Goal: Information Seeking & Learning: Find specific fact

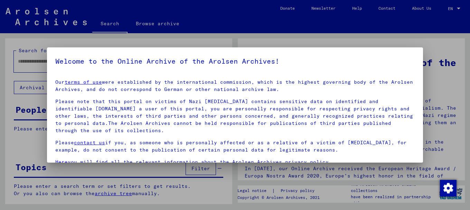
scroll to position [56, 0]
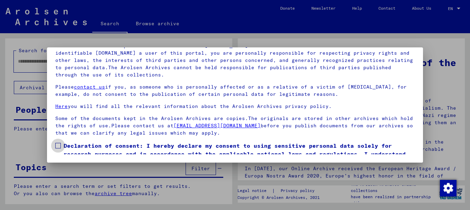
click at [58, 145] on span at bounding box center [58, 146] width 6 height 6
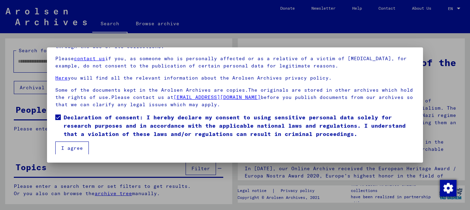
click at [76, 148] on button "I agree" at bounding box center [72, 147] width 34 height 13
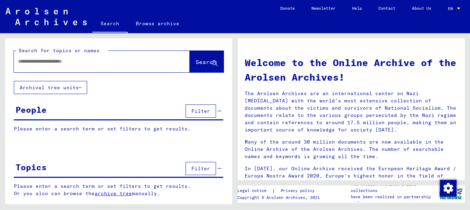
click at [24, 62] on input "text" at bounding box center [93, 61] width 151 height 7
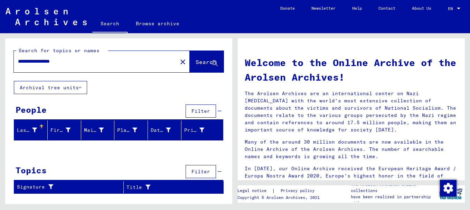
drag, startPoint x: 35, startPoint y: 60, endPoint x: 95, endPoint y: 59, distance: 59.8
click at [94, 59] on input "**********" at bounding box center [93, 61] width 151 height 7
type input "*****"
click at [203, 62] on span "Search" at bounding box center [206, 61] width 21 height 7
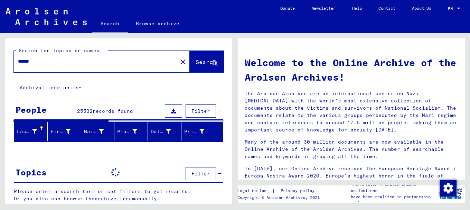
drag, startPoint x: 36, startPoint y: 63, endPoint x: 1, endPoint y: 63, distance: 34.9
click at [1, 63] on div "Search for topics or names ***** close Search Archival tree units People 25532 …" at bounding box center [117, 118] width 235 height 171
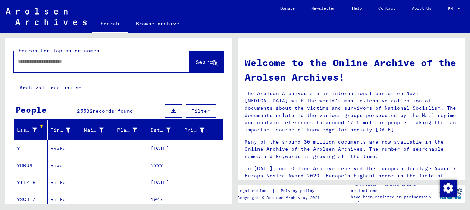
click at [18, 60] on div at bounding box center [91, 62] width 155 height 16
click at [19, 61] on input "text" at bounding box center [93, 61] width 151 height 7
type input "**********"
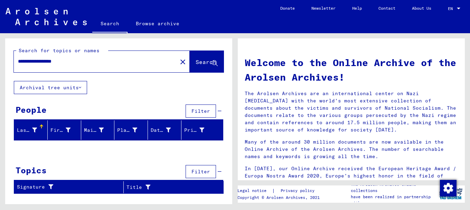
drag, startPoint x: 77, startPoint y: 61, endPoint x: 0, endPoint y: 64, distance: 77.5
click at [0, 64] on div "**********" at bounding box center [117, 118] width 235 height 171
type input "**********"
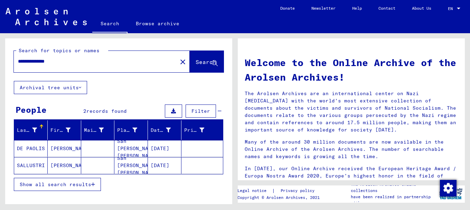
click at [34, 165] on mat-cell "SALLUSTRI" at bounding box center [31, 165] width 34 height 17
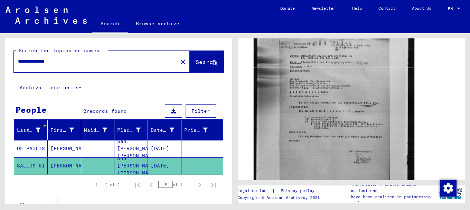
scroll to position [134, 0]
click at [326, 107] on img at bounding box center [334, 115] width 161 height 202
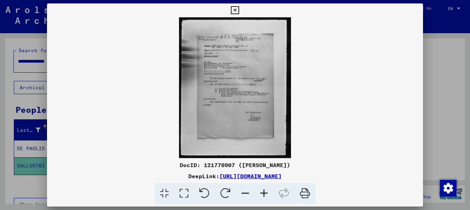
scroll to position [134, 0]
click at [264, 193] on icon at bounding box center [264, 193] width 19 height 21
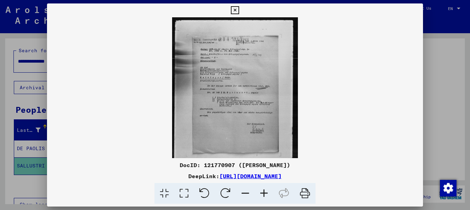
click at [264, 193] on icon at bounding box center [264, 193] width 19 height 21
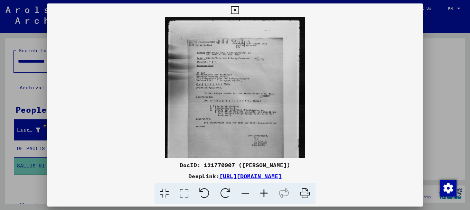
click at [264, 193] on icon at bounding box center [264, 193] width 19 height 21
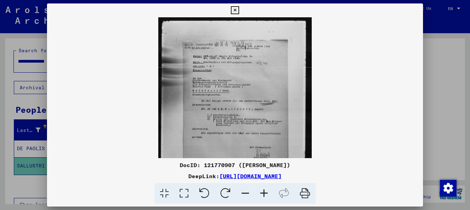
click at [264, 193] on icon at bounding box center [264, 193] width 19 height 21
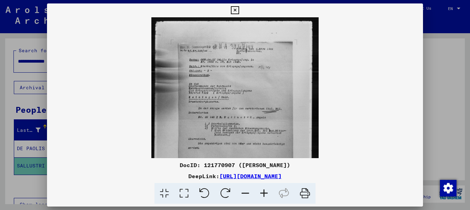
click at [264, 193] on icon at bounding box center [264, 193] width 19 height 21
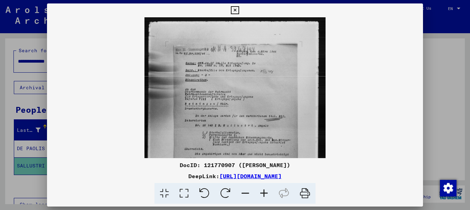
click at [263, 193] on icon at bounding box center [264, 193] width 19 height 21
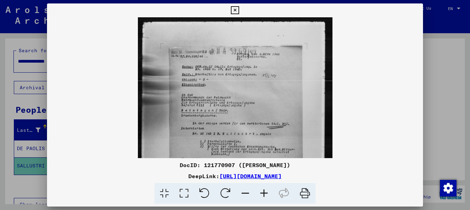
click at [263, 193] on icon at bounding box center [264, 193] width 19 height 21
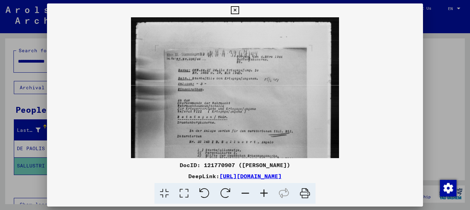
click at [263, 193] on icon at bounding box center [264, 193] width 19 height 21
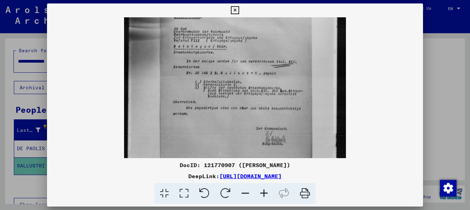
drag, startPoint x: 234, startPoint y: 113, endPoint x: 232, endPoint y: 42, distance: 71.6
click at [232, 44] on img at bounding box center [235, 79] width 222 height 279
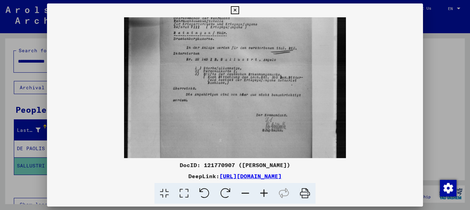
click at [266, 192] on icon at bounding box center [264, 193] width 19 height 21
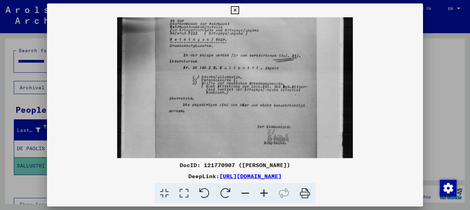
click at [266, 192] on icon at bounding box center [264, 193] width 19 height 21
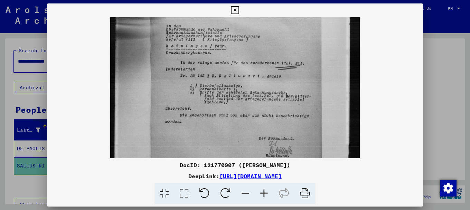
click at [265, 192] on icon at bounding box center [264, 193] width 19 height 21
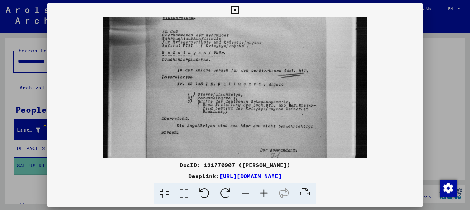
click at [264, 192] on icon at bounding box center [264, 193] width 19 height 21
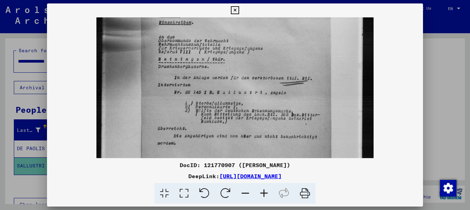
click at [264, 192] on icon at bounding box center [264, 193] width 19 height 21
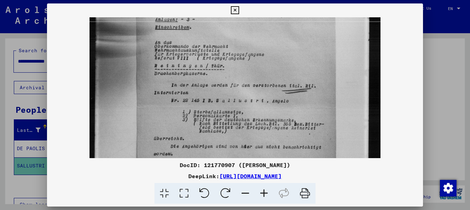
click at [264, 192] on icon at bounding box center [264, 193] width 19 height 21
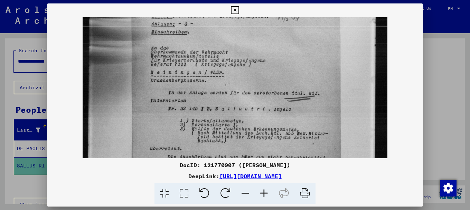
click at [264, 192] on icon at bounding box center [264, 193] width 19 height 21
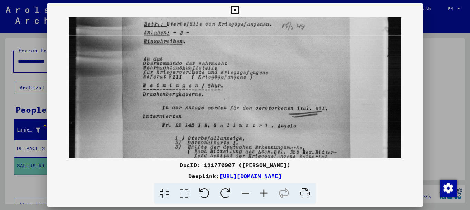
click at [264, 192] on icon at bounding box center [264, 193] width 19 height 21
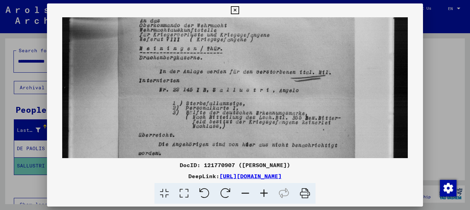
scroll to position [139, 0]
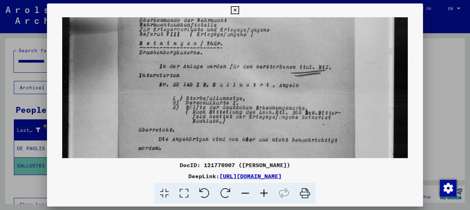
drag, startPoint x: 232, startPoint y: 130, endPoint x: 233, endPoint y: 89, distance: 41.5
click at [233, 89] on img at bounding box center [235, 95] width 346 height 435
click at [432, 125] on div at bounding box center [235, 105] width 470 height 210
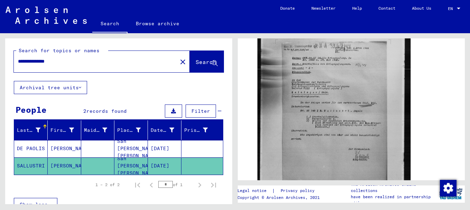
click at [35, 148] on mat-cell "DE PAOLIS" at bounding box center [31, 148] width 34 height 17
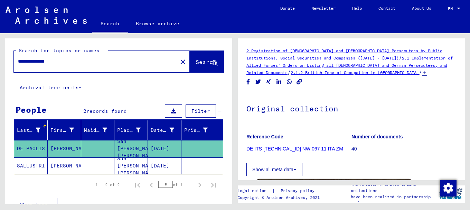
drag, startPoint x: 64, startPoint y: 62, endPoint x: 0, endPoint y: 67, distance: 64.5
click at [0, 67] on div "**********" at bounding box center [117, 118] width 235 height 171
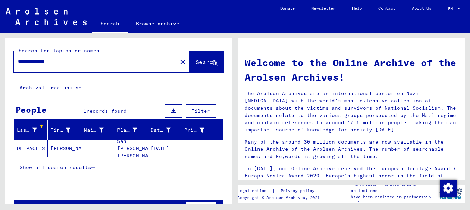
click at [36, 148] on mat-cell "DE PAOLIS" at bounding box center [31, 148] width 34 height 17
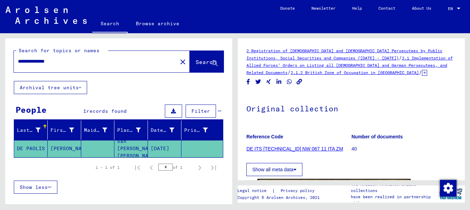
click at [49, 61] on input "**********" at bounding box center [95, 61] width 155 height 7
type input "**********"
click at [196, 61] on span "Search" at bounding box center [206, 61] width 21 height 7
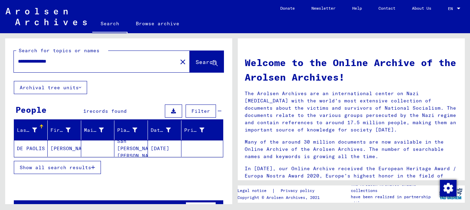
click at [41, 146] on mat-cell "DE PAOLIS" at bounding box center [31, 148] width 34 height 17
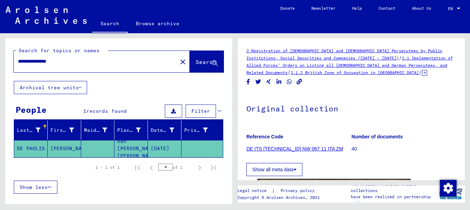
drag, startPoint x: 69, startPoint y: 62, endPoint x: 0, endPoint y: 74, distance: 70.2
click at [0, 74] on div "**********" at bounding box center [117, 118] width 235 height 171
click at [19, 60] on input "text" at bounding box center [95, 61] width 155 height 7
type input "**********"
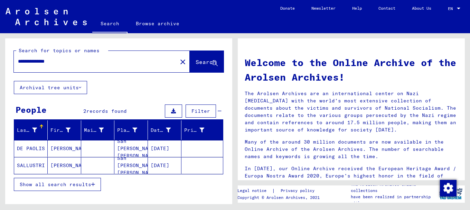
click at [32, 164] on mat-cell "SALLUSTRI" at bounding box center [31, 165] width 34 height 17
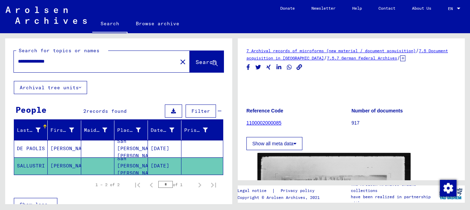
drag, startPoint x: 34, startPoint y: 64, endPoint x: 0, endPoint y: 69, distance: 34.6
click at [0, 69] on div "**********" at bounding box center [117, 118] width 235 height 171
type input "**********"
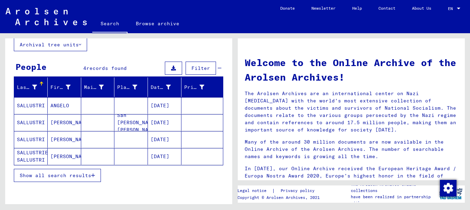
scroll to position [40, 0]
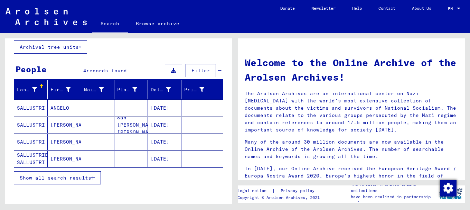
click at [32, 107] on mat-cell "SALLUSTRI" at bounding box center [31, 108] width 34 height 17
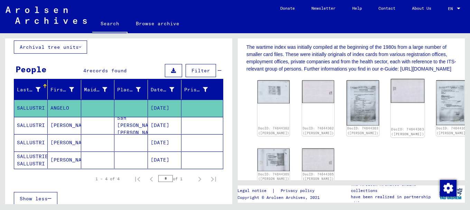
scroll to position [165, 0]
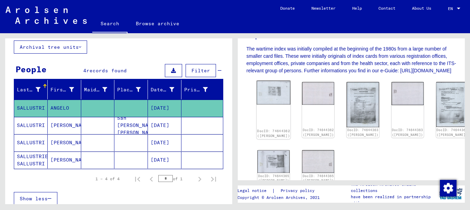
click at [267, 95] on img at bounding box center [274, 93] width 34 height 24
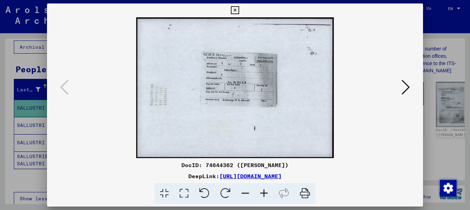
click at [265, 191] on icon at bounding box center [264, 193] width 19 height 21
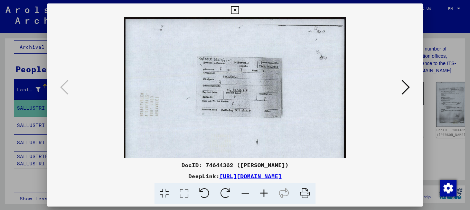
click at [265, 191] on icon at bounding box center [264, 193] width 19 height 21
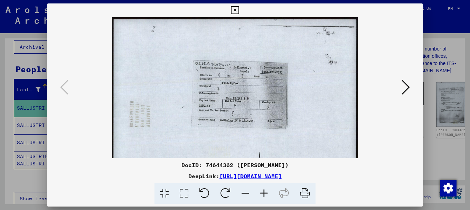
click at [265, 191] on icon at bounding box center [264, 193] width 19 height 21
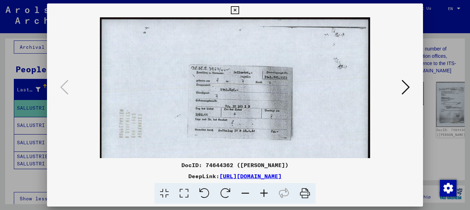
click at [265, 191] on icon at bounding box center [264, 193] width 19 height 21
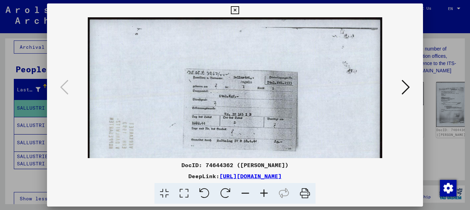
click at [265, 191] on icon at bounding box center [264, 193] width 19 height 21
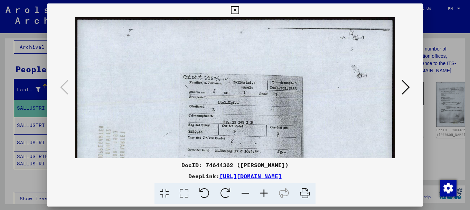
click at [265, 191] on icon at bounding box center [264, 193] width 19 height 21
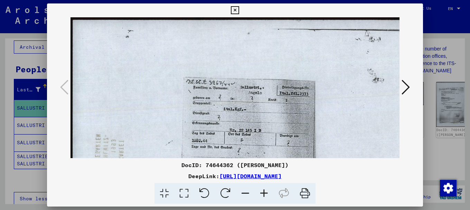
click at [265, 191] on icon at bounding box center [264, 193] width 19 height 21
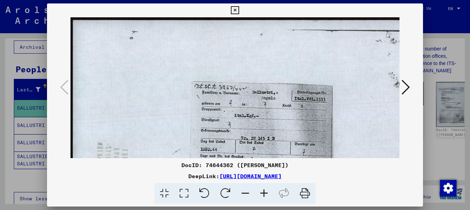
click at [264, 192] on icon at bounding box center [264, 193] width 19 height 21
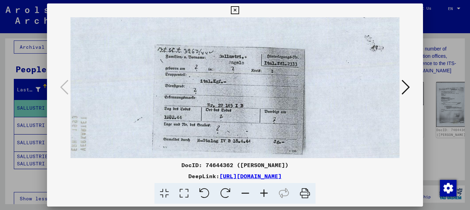
drag, startPoint x: 284, startPoint y: 117, endPoint x: 239, endPoint y: 75, distance: 61.0
click at [239, 75] on img at bounding box center [222, 115] width 392 height 279
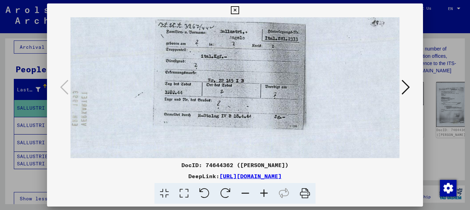
drag, startPoint x: 251, startPoint y: 127, endPoint x: 249, endPoint y: 103, distance: 23.9
click at [251, 103] on img at bounding box center [222, 91] width 392 height 279
click at [408, 86] on icon at bounding box center [406, 87] width 8 height 17
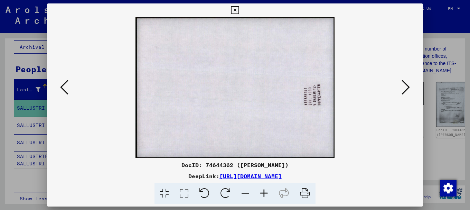
click at [408, 86] on icon at bounding box center [406, 87] width 8 height 17
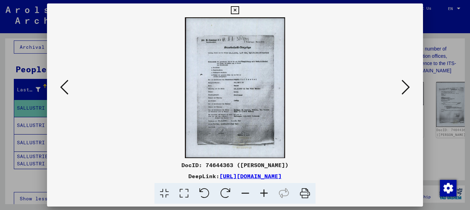
click at [264, 191] on icon at bounding box center [264, 193] width 19 height 21
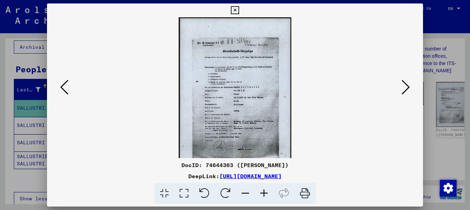
click at [264, 191] on icon at bounding box center [264, 193] width 19 height 21
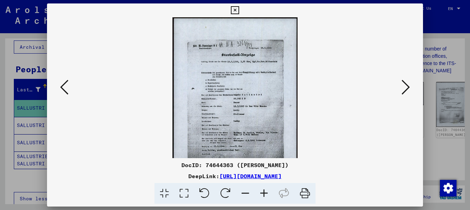
click at [264, 192] on icon at bounding box center [264, 193] width 19 height 21
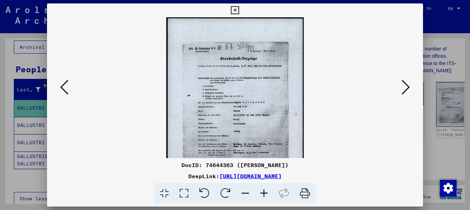
click at [264, 192] on icon at bounding box center [264, 193] width 19 height 21
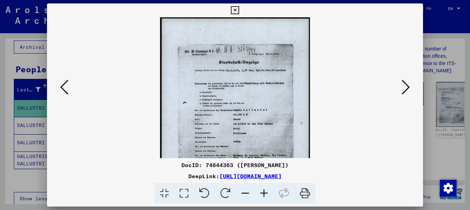
click at [264, 192] on icon at bounding box center [264, 193] width 19 height 21
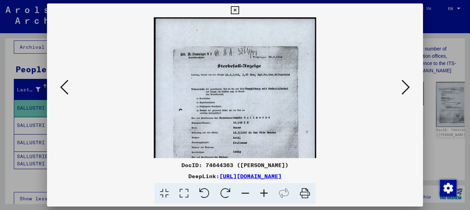
click at [264, 192] on icon at bounding box center [264, 193] width 19 height 21
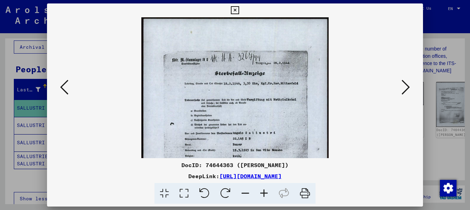
click at [263, 193] on icon at bounding box center [264, 193] width 19 height 21
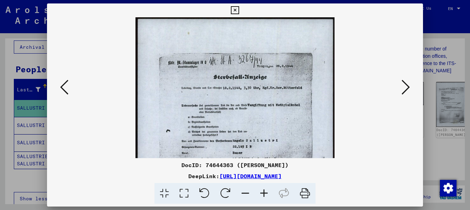
click at [263, 193] on icon at bounding box center [264, 193] width 19 height 21
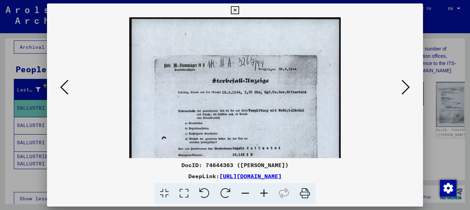
click at [263, 193] on icon at bounding box center [264, 193] width 19 height 21
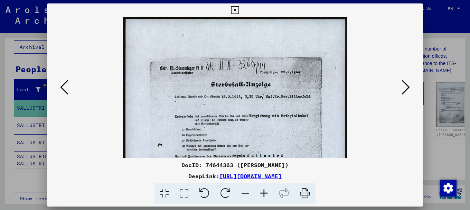
click at [263, 193] on icon at bounding box center [264, 193] width 19 height 21
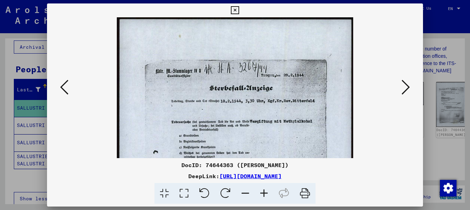
click at [263, 193] on icon at bounding box center [264, 193] width 19 height 21
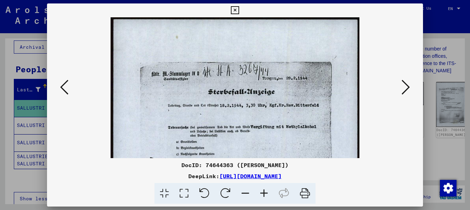
click at [263, 193] on icon at bounding box center [264, 193] width 19 height 21
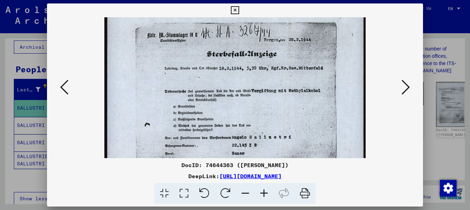
drag, startPoint x: 253, startPoint y: 118, endPoint x: 246, endPoint y: 85, distance: 33.4
click at [245, 66] on img at bounding box center [234, 159] width 261 height 366
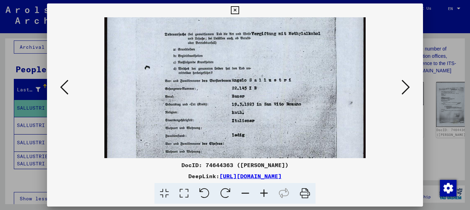
drag, startPoint x: 261, startPoint y: 117, endPoint x: 258, endPoint y: 62, distance: 54.4
click at [258, 63] on img at bounding box center [234, 102] width 261 height 366
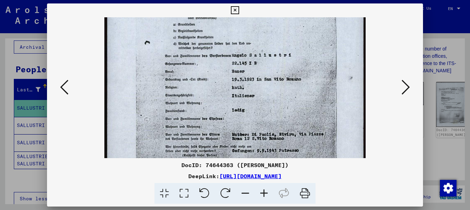
scroll to position [131, 0]
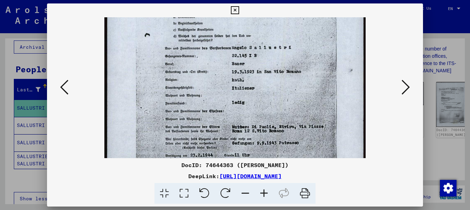
drag, startPoint x: 266, startPoint y: 110, endPoint x: 265, endPoint y: 88, distance: 22.2
click at [265, 88] on img at bounding box center [234, 69] width 261 height 366
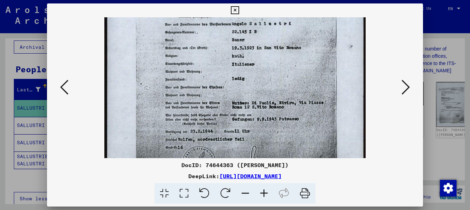
drag, startPoint x: 255, startPoint y: 97, endPoint x: 256, endPoint y: 74, distance: 23.6
click at [256, 74] on img at bounding box center [234, 45] width 261 height 366
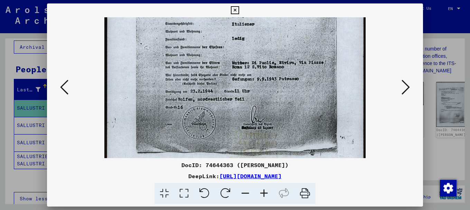
drag, startPoint x: 263, startPoint y: 116, endPoint x: 261, endPoint y: 85, distance: 31.5
click at [261, 85] on img at bounding box center [234, 5] width 261 height 366
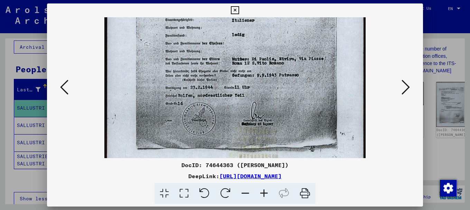
click at [409, 86] on icon at bounding box center [406, 87] width 8 height 17
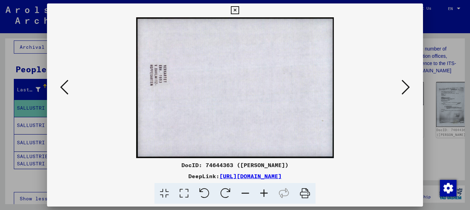
scroll to position [0, 0]
click at [408, 86] on icon at bounding box center [406, 87] width 8 height 17
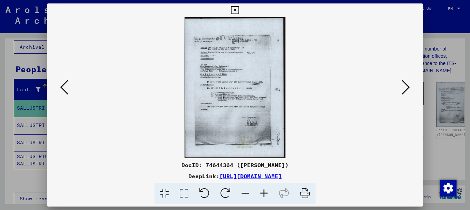
click at [408, 86] on icon at bounding box center [406, 87] width 8 height 17
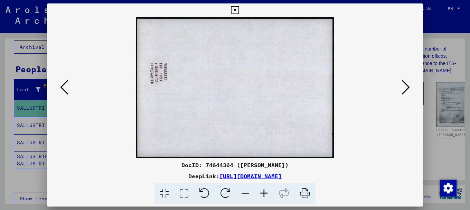
click at [408, 86] on icon at bounding box center [406, 87] width 8 height 17
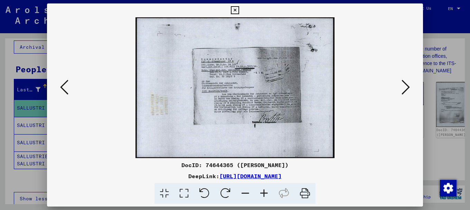
click at [408, 86] on icon at bounding box center [406, 87] width 8 height 17
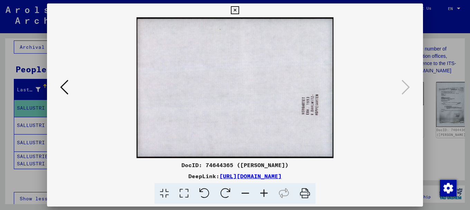
click at [436, 76] on div at bounding box center [235, 105] width 470 height 210
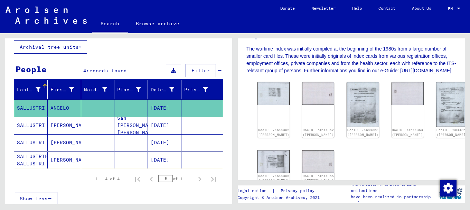
click at [37, 122] on mat-cell "SALLUSTRI" at bounding box center [31, 125] width 34 height 17
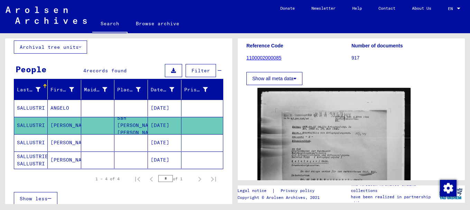
scroll to position [25, 0]
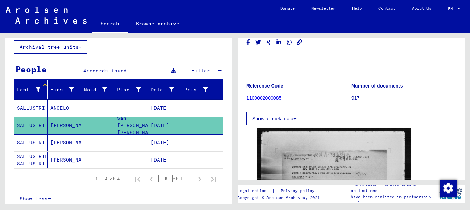
click at [40, 140] on mat-cell "SALLUSTRI" at bounding box center [31, 142] width 34 height 17
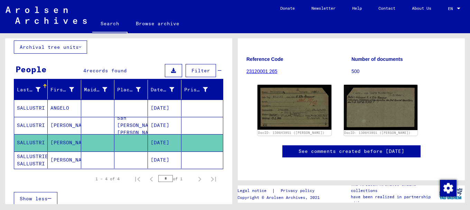
scroll to position [86, 0]
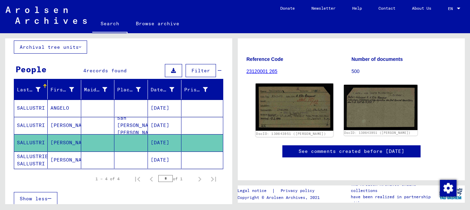
click at [276, 99] on img at bounding box center [294, 107] width 77 height 47
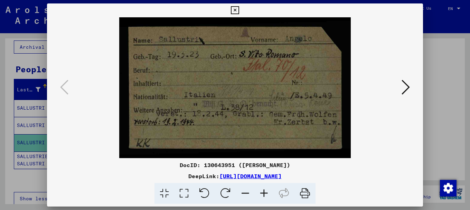
click at [407, 85] on icon at bounding box center [406, 87] width 8 height 17
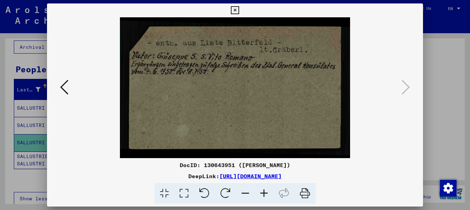
click at [436, 48] on div at bounding box center [235, 105] width 470 height 210
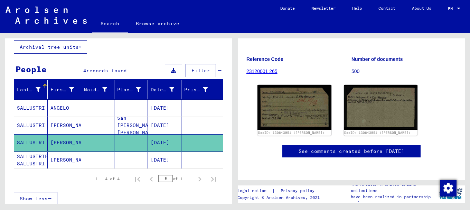
click at [31, 157] on mat-cell "SALLUSTRIE SALLUSTRI" at bounding box center [31, 159] width 34 height 17
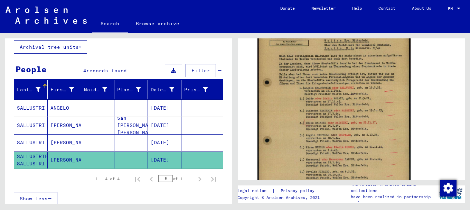
scroll to position [172, 0]
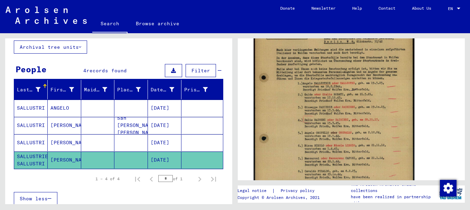
click at [344, 107] on img at bounding box center [334, 109] width 161 height 226
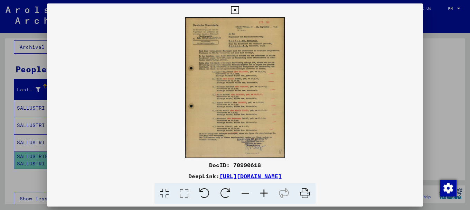
click at [265, 192] on icon at bounding box center [264, 193] width 19 height 21
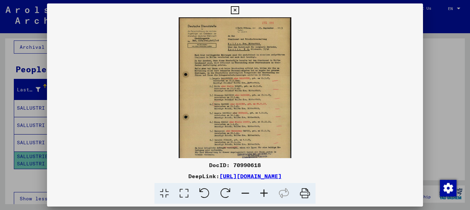
click at [265, 192] on icon at bounding box center [264, 193] width 19 height 21
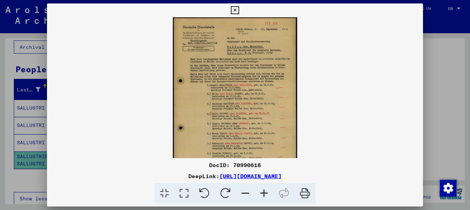
click at [264, 193] on icon at bounding box center [264, 193] width 19 height 21
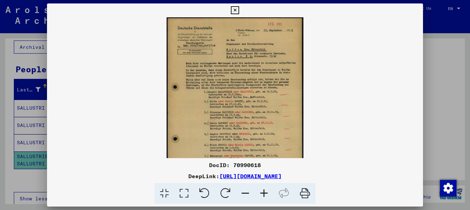
click at [264, 193] on icon at bounding box center [264, 193] width 19 height 21
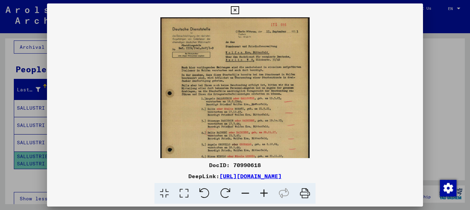
click at [264, 193] on icon at bounding box center [264, 193] width 19 height 21
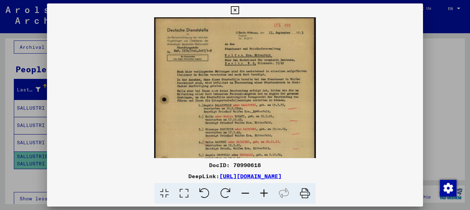
click at [264, 193] on icon at bounding box center [264, 193] width 19 height 21
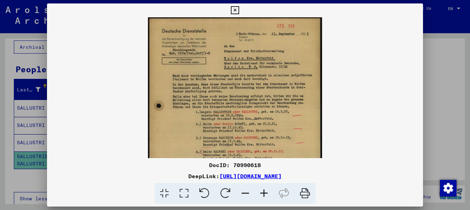
click at [264, 193] on icon at bounding box center [264, 193] width 19 height 21
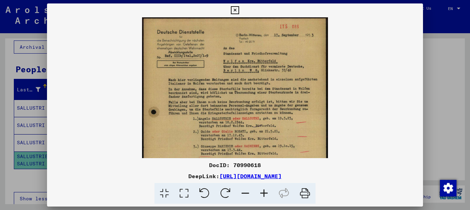
click at [264, 193] on icon at bounding box center [264, 193] width 19 height 21
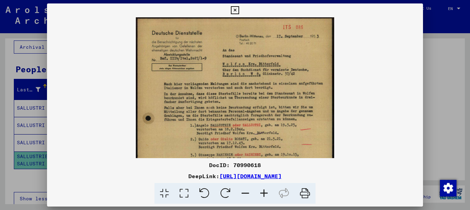
click at [264, 193] on icon at bounding box center [264, 193] width 19 height 21
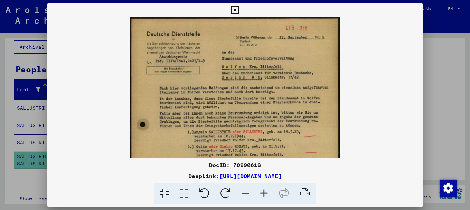
click at [264, 193] on icon at bounding box center [264, 193] width 19 height 21
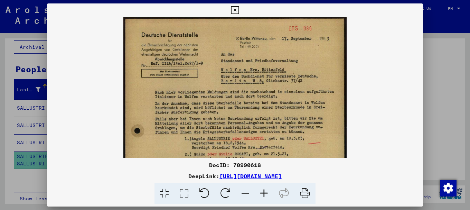
click at [264, 193] on icon at bounding box center [264, 193] width 19 height 21
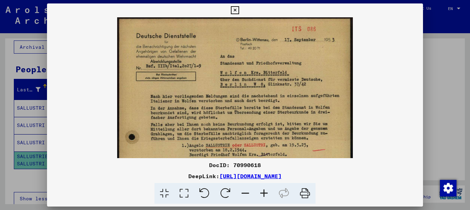
click at [264, 193] on icon at bounding box center [264, 193] width 19 height 21
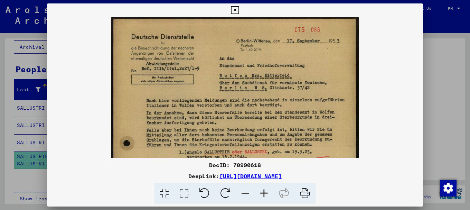
click at [264, 193] on icon at bounding box center [264, 193] width 19 height 21
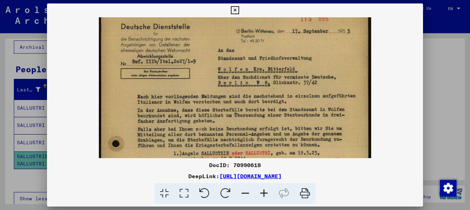
drag, startPoint x: 262, startPoint y: 111, endPoint x: 257, endPoint y: 64, distance: 46.6
click at [257, 71] on img at bounding box center [235, 196] width 273 height 383
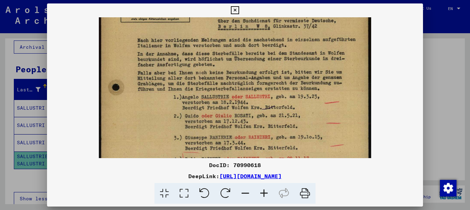
drag, startPoint x: 254, startPoint y: 95, endPoint x: 254, endPoint y: 58, distance: 37.4
click at [254, 60] on img at bounding box center [235, 140] width 273 height 383
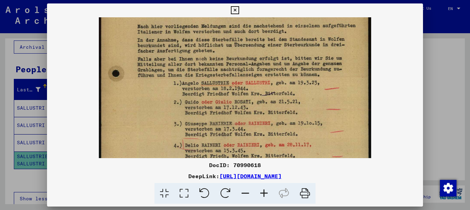
drag, startPoint x: 254, startPoint y: 93, endPoint x: 252, endPoint y: 60, distance: 32.9
click at [252, 60] on img at bounding box center [235, 126] width 273 height 383
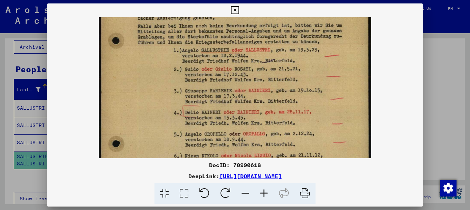
drag, startPoint x: 248, startPoint y: 98, endPoint x: 249, endPoint y: 58, distance: 39.4
click at [249, 61] on img at bounding box center [235, 93] width 273 height 383
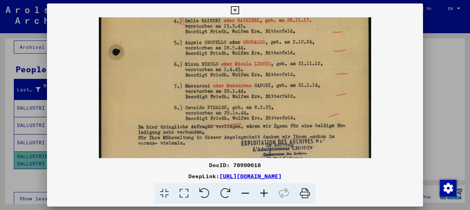
drag, startPoint x: 251, startPoint y: 105, endPoint x: 253, endPoint y: 45, distance: 60.5
click at [252, 45] on img at bounding box center [235, 1] width 273 height 383
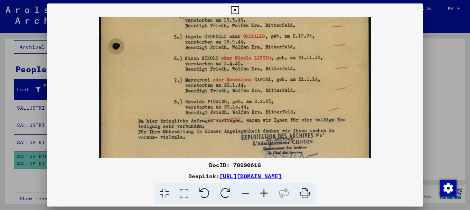
scroll to position [242, 0]
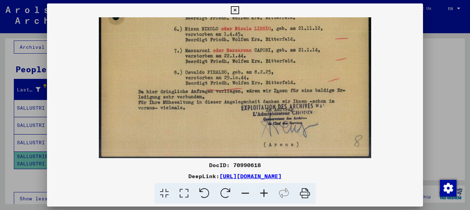
drag, startPoint x: 255, startPoint y: 97, endPoint x: 257, endPoint y: 44, distance: 53.0
click at [432, 83] on div at bounding box center [235, 105] width 470 height 210
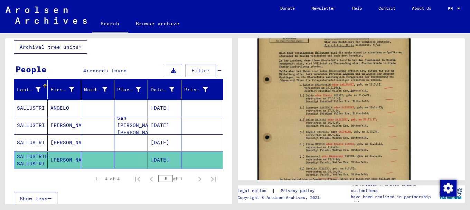
click at [36, 141] on mat-cell "SALLUSTRI" at bounding box center [31, 142] width 34 height 17
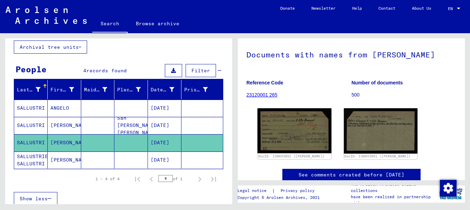
scroll to position [95, 0]
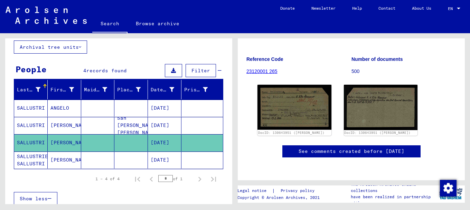
click at [269, 68] on link "23120001 265" at bounding box center [262, 71] width 31 height 6
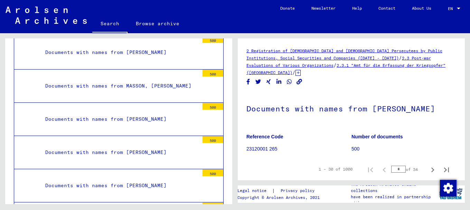
scroll to position [8080, 0]
